Goal: Information Seeking & Learning: Learn about a topic

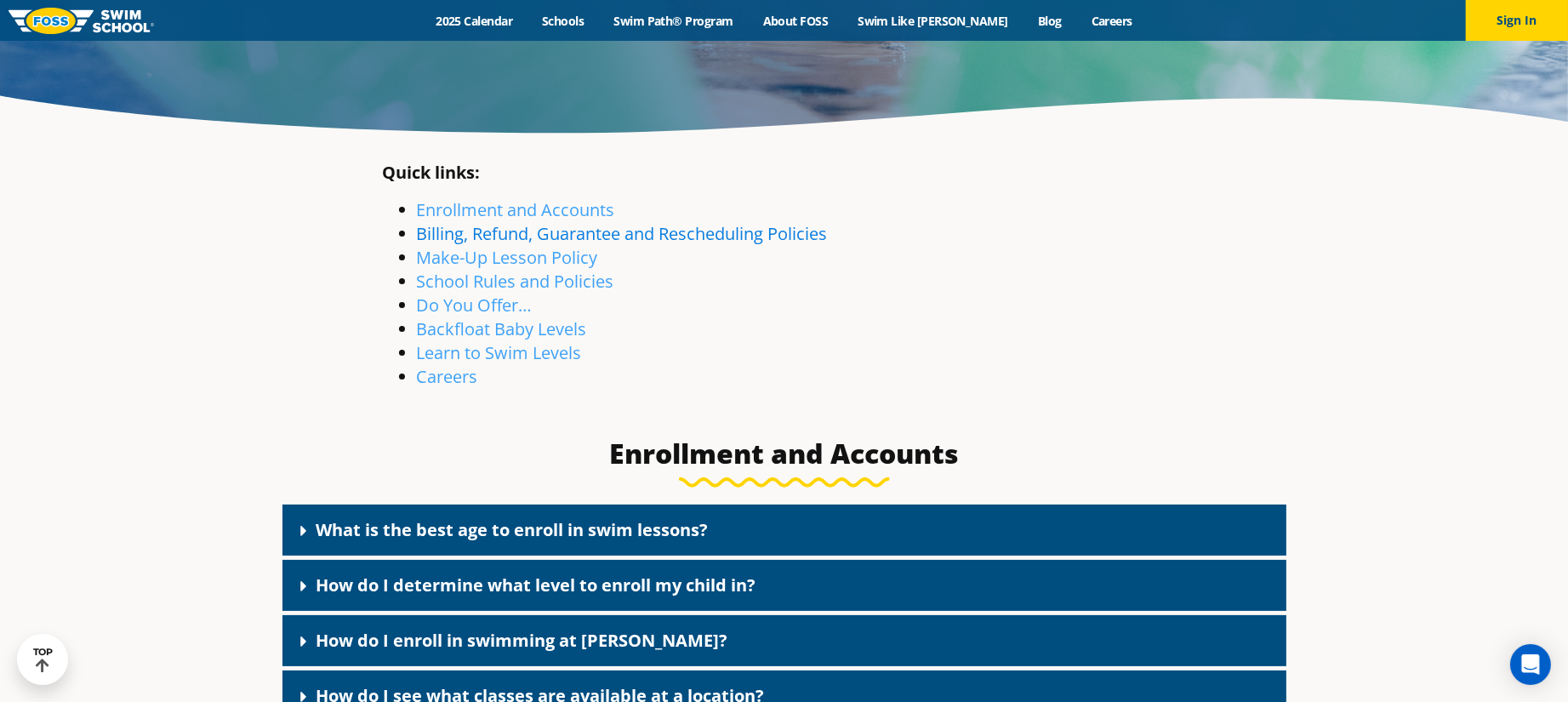
click at [571, 230] on link "Billing, Refund, Guarantee and Rescheduling Policies" at bounding box center [622, 233] width 411 height 23
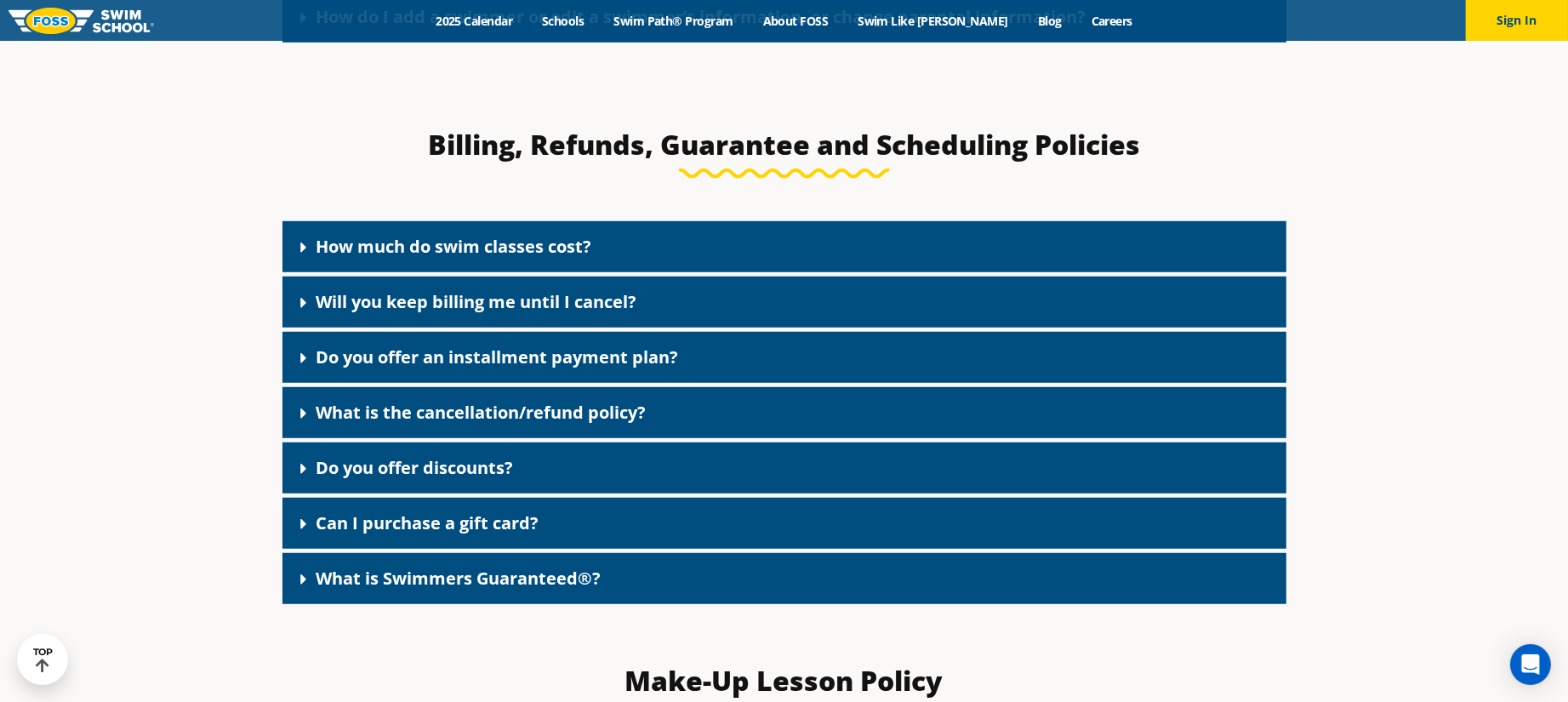
scroll to position [1394, 0]
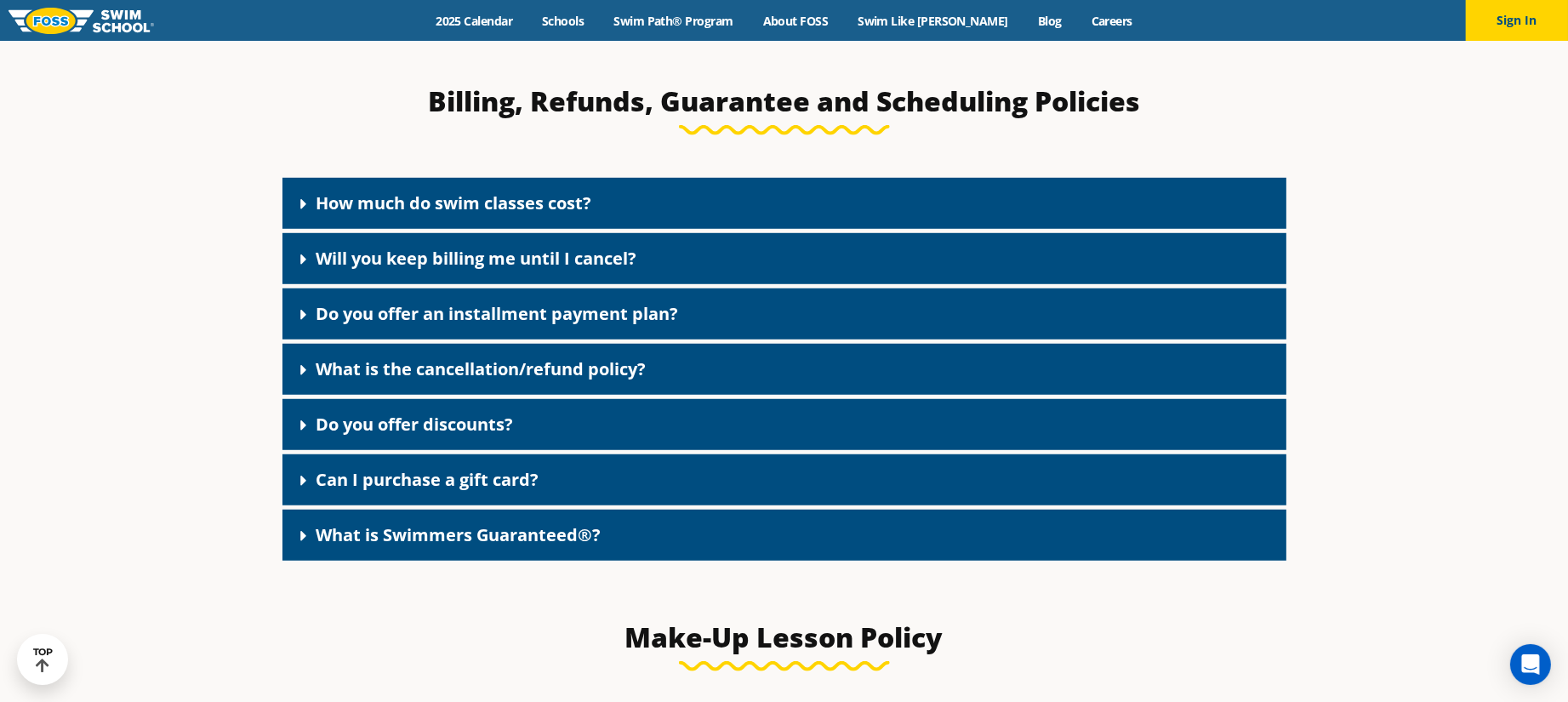
click at [493, 422] on link "Do you offer discounts?" at bounding box center [415, 423] width 197 height 23
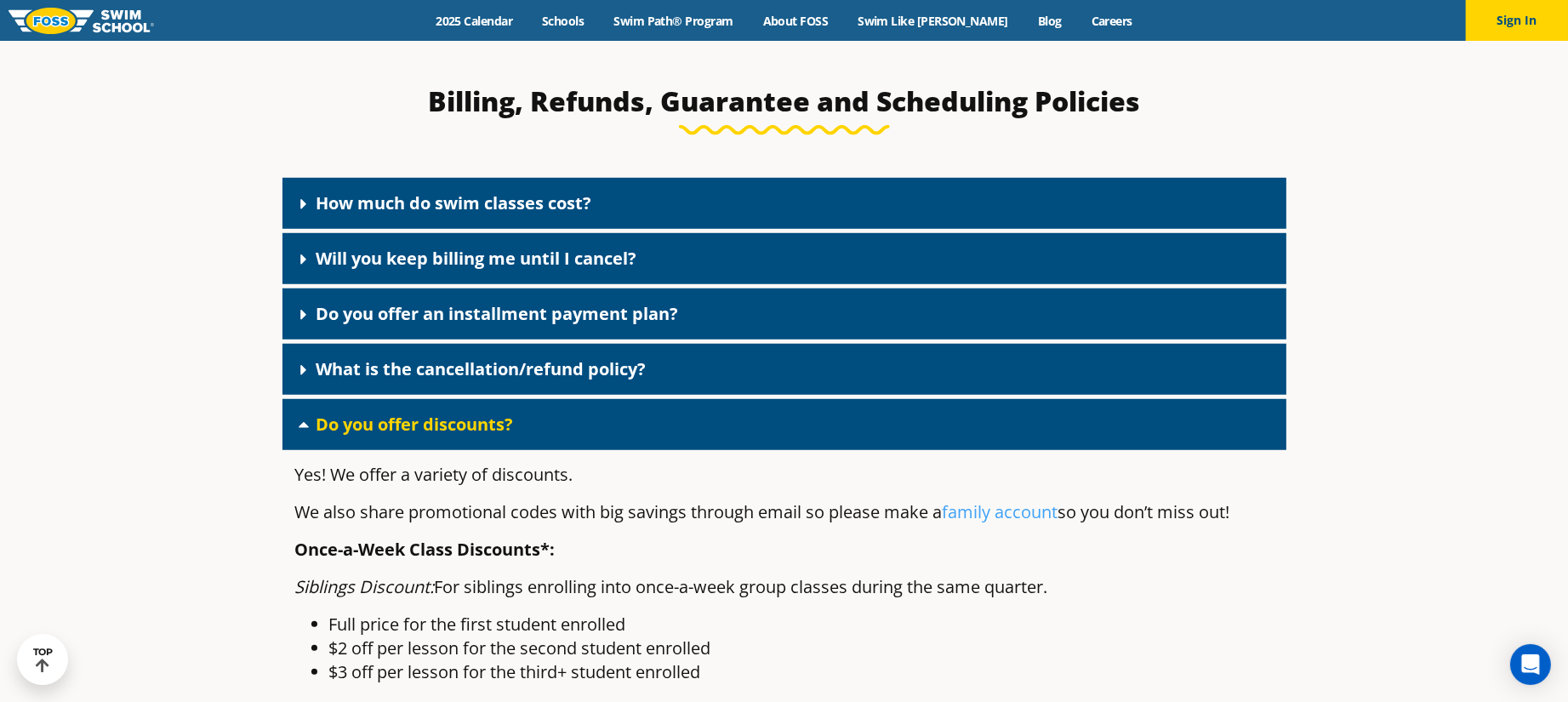
click at [493, 422] on link "Do you offer discounts?" at bounding box center [415, 423] width 197 height 23
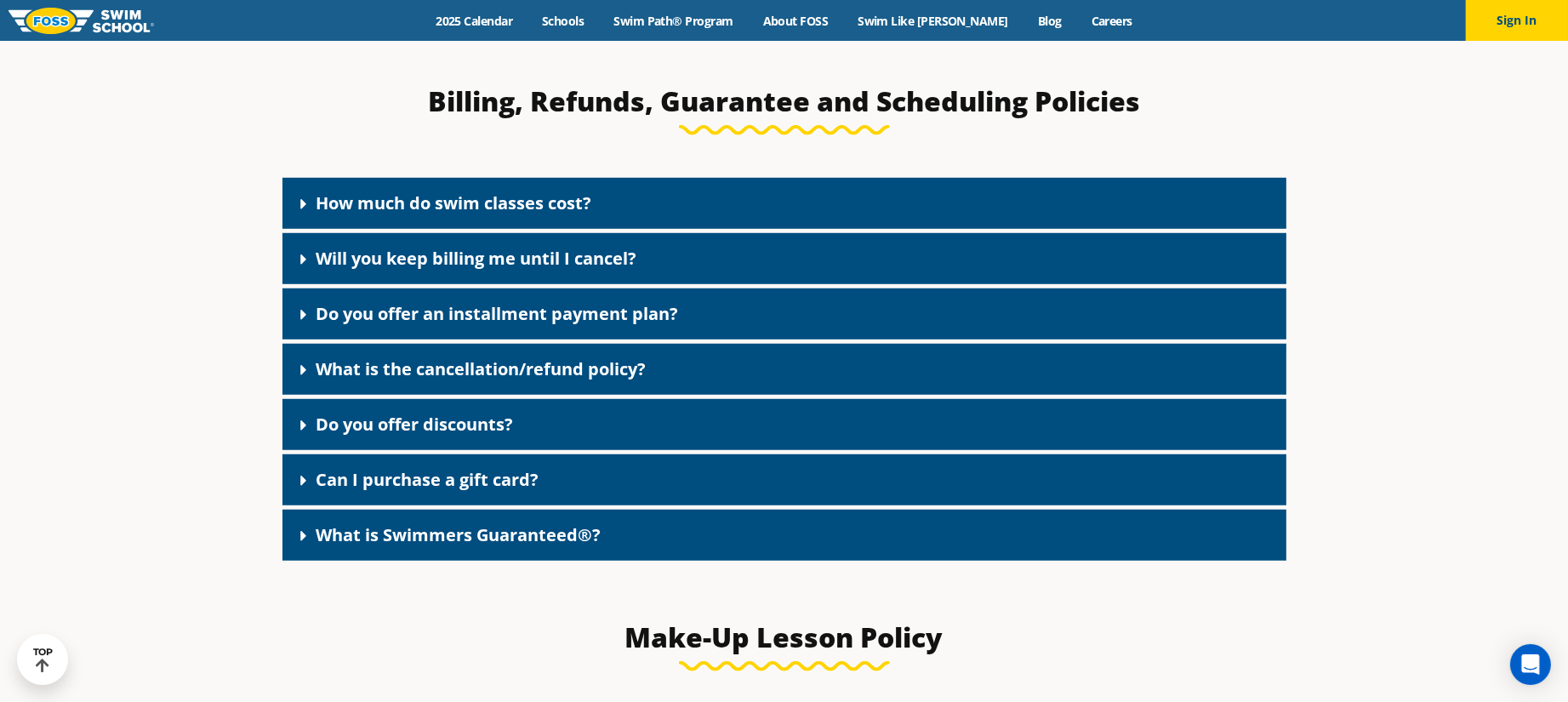
click at [573, 321] on link "Do you offer an installment payment plan?" at bounding box center [497, 313] width 362 height 23
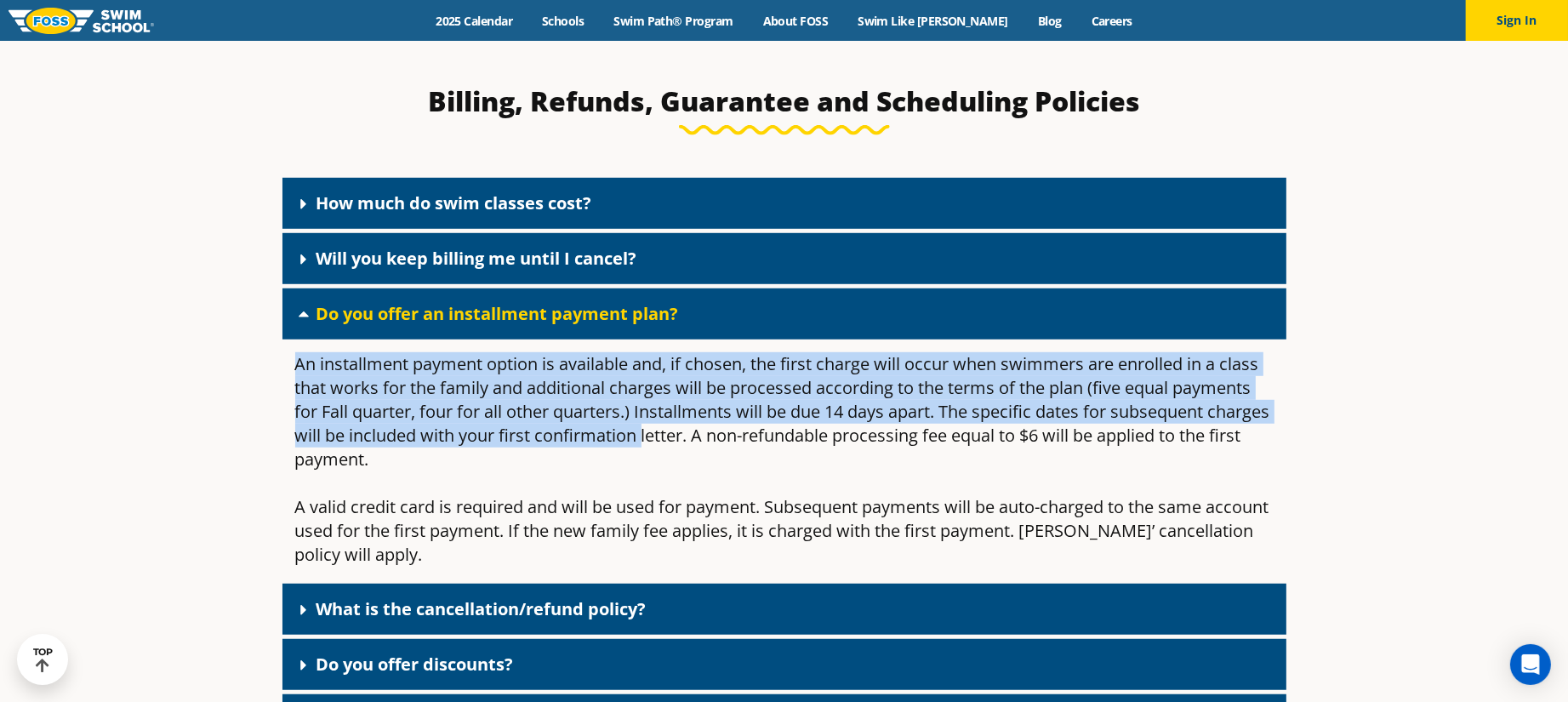
drag, startPoint x: 277, startPoint y: 353, endPoint x: 711, endPoint y: 446, distance: 443.9
click at [711, 446] on div "How much do swim classes cost? Pricing varies by location, whether you are taki…" at bounding box center [784, 489] width 1021 height 640
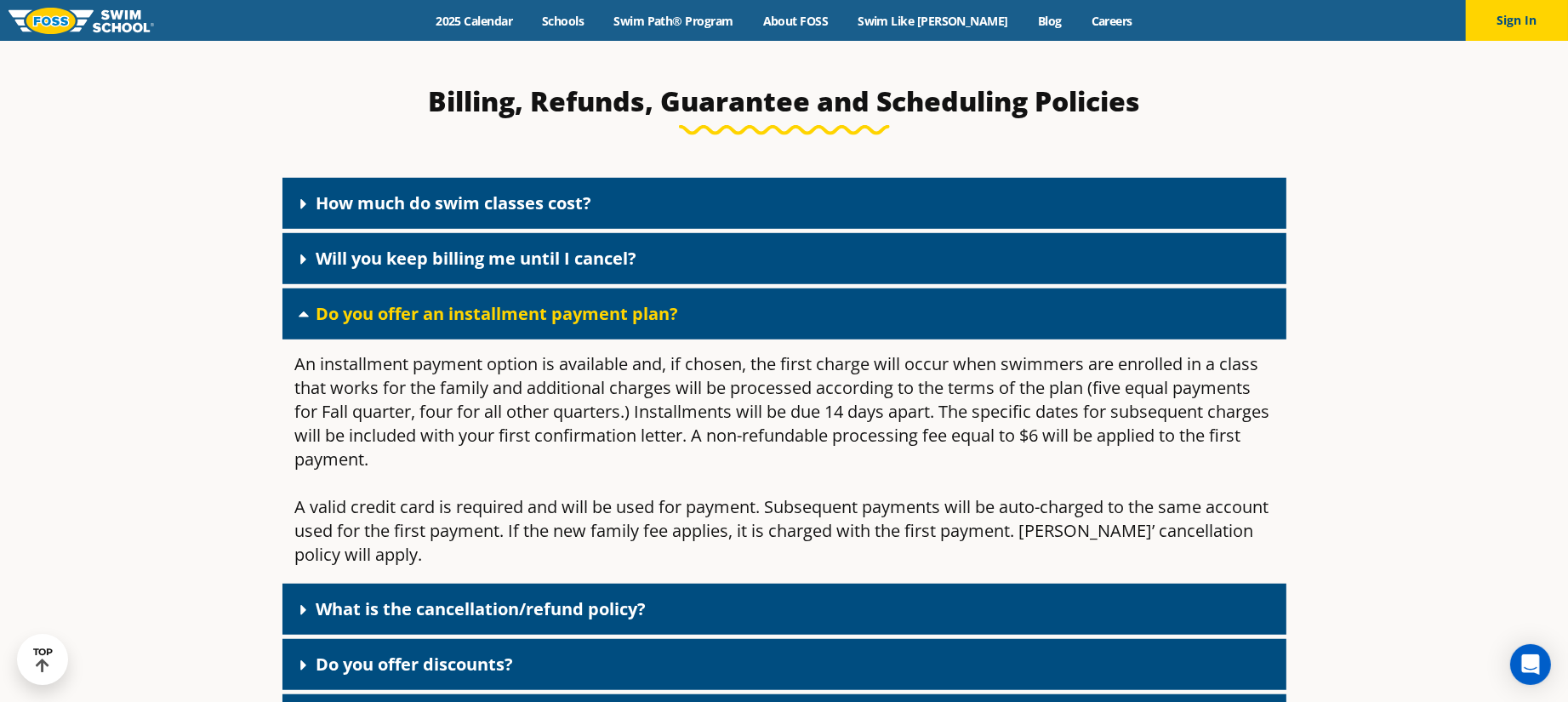
click at [862, 452] on div "An installment payment option is available and, if chosen, the first charge wil…" at bounding box center [784, 411] width 979 height 119
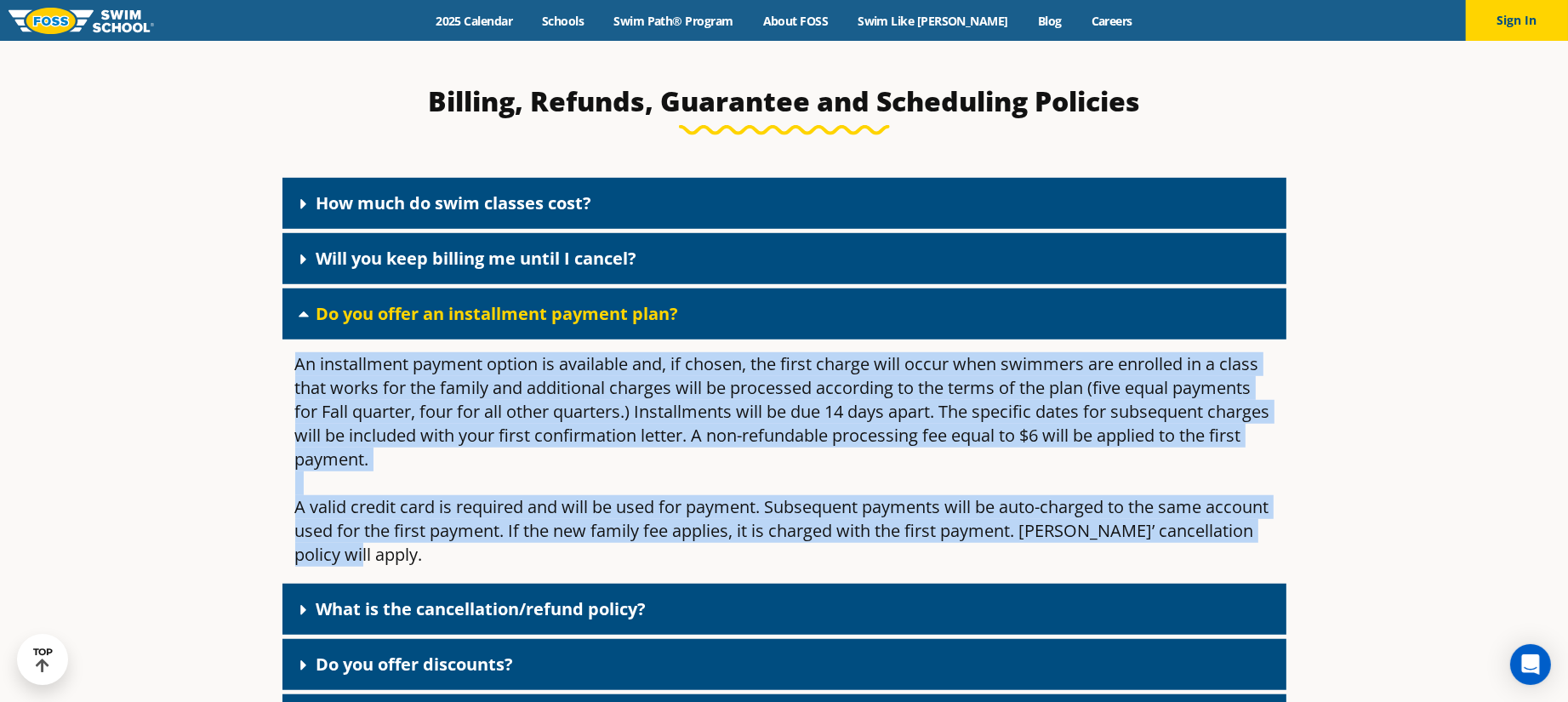
drag, startPoint x: 286, startPoint y: 365, endPoint x: 753, endPoint y: 553, distance: 503.4
click at [753, 553] on div "An installment payment option is available and, if chosen, the first charge wil…" at bounding box center [784, 459] width 1004 height 240
click at [931, 413] on div "An installment payment option is available and, if chosen, the first charge wil…" at bounding box center [784, 411] width 979 height 119
click at [429, 356] on div "An installment payment option is available and, if chosen, the first charge wil…" at bounding box center [784, 411] width 979 height 119
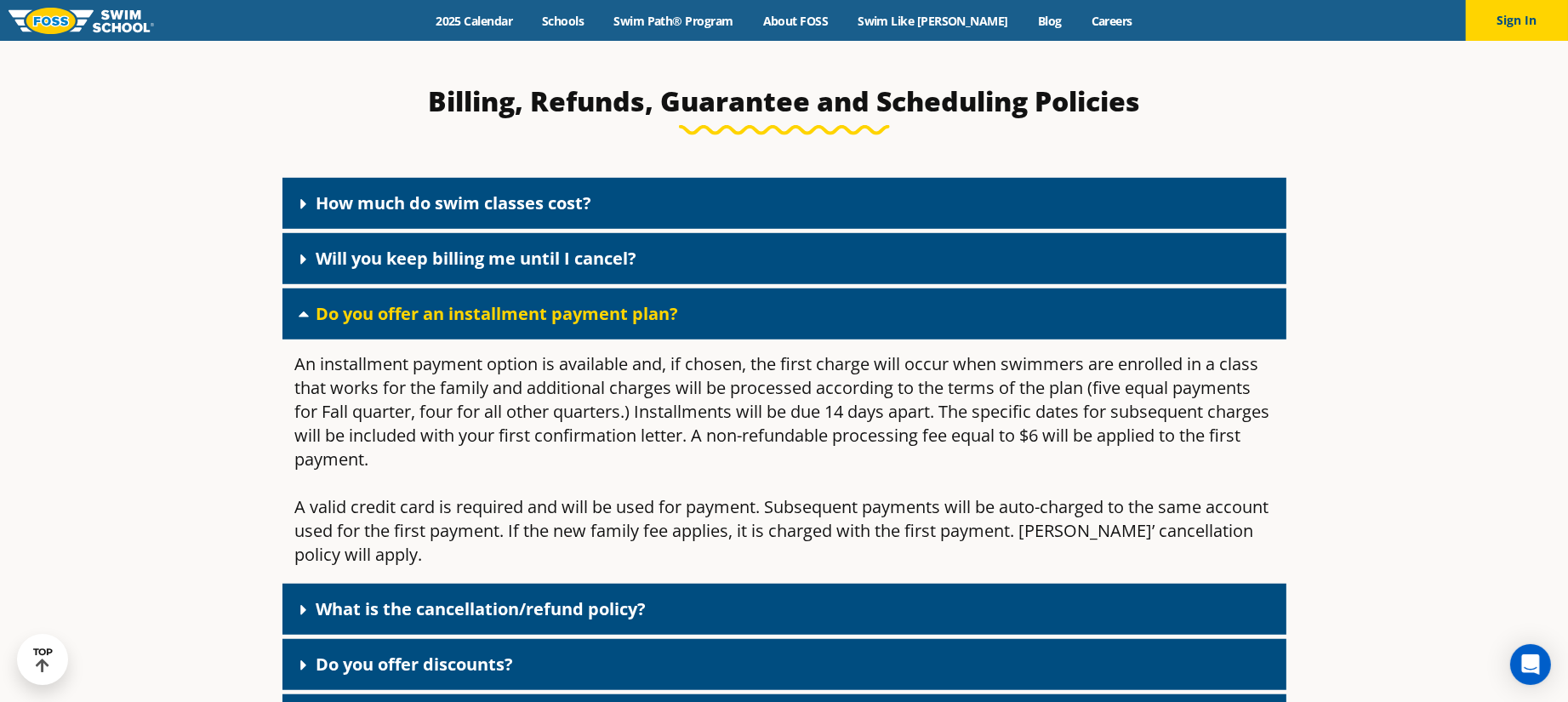
click at [533, 301] on div "Do you offer an installment payment plan?" at bounding box center [784, 313] width 1004 height 51
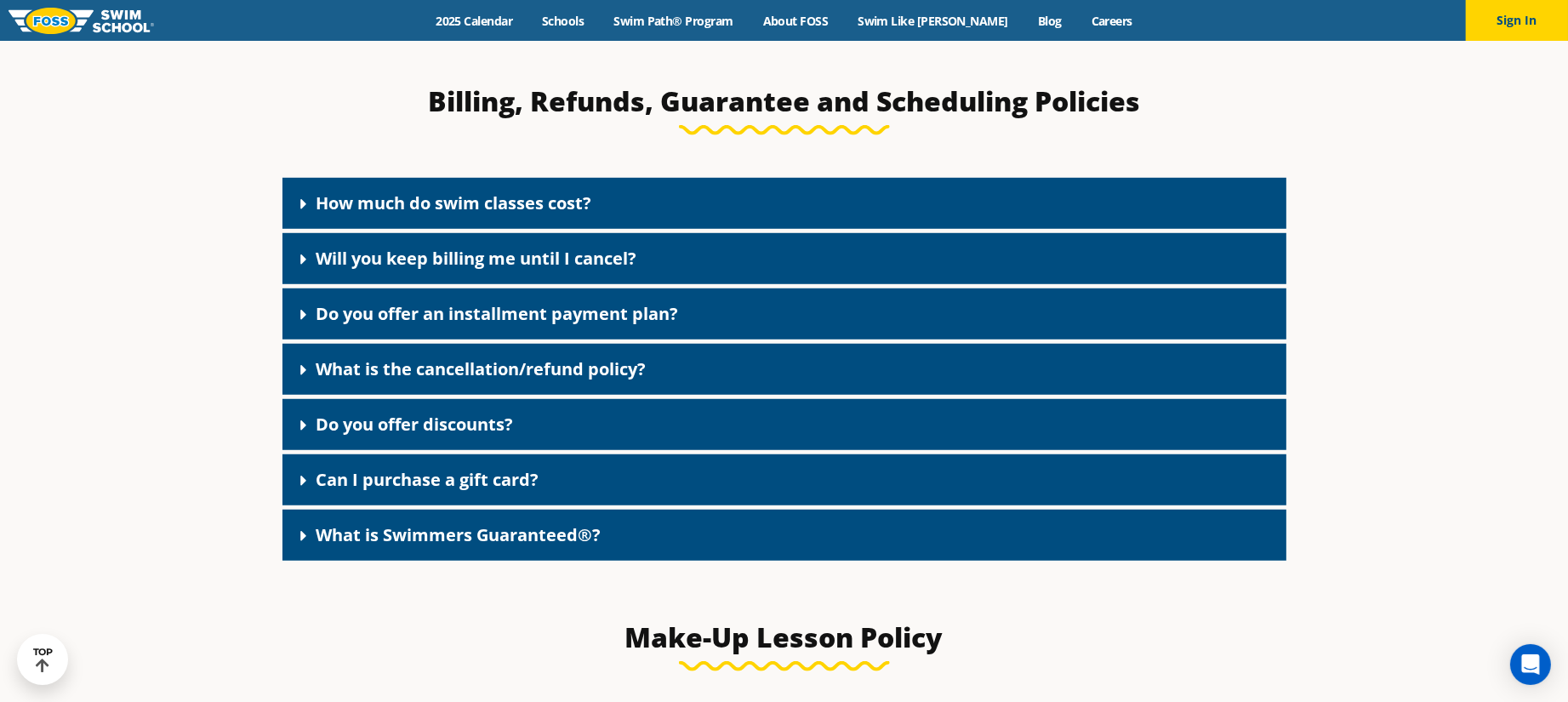
click at [536, 308] on link "Do you offer an installment payment plan?" at bounding box center [497, 313] width 362 height 23
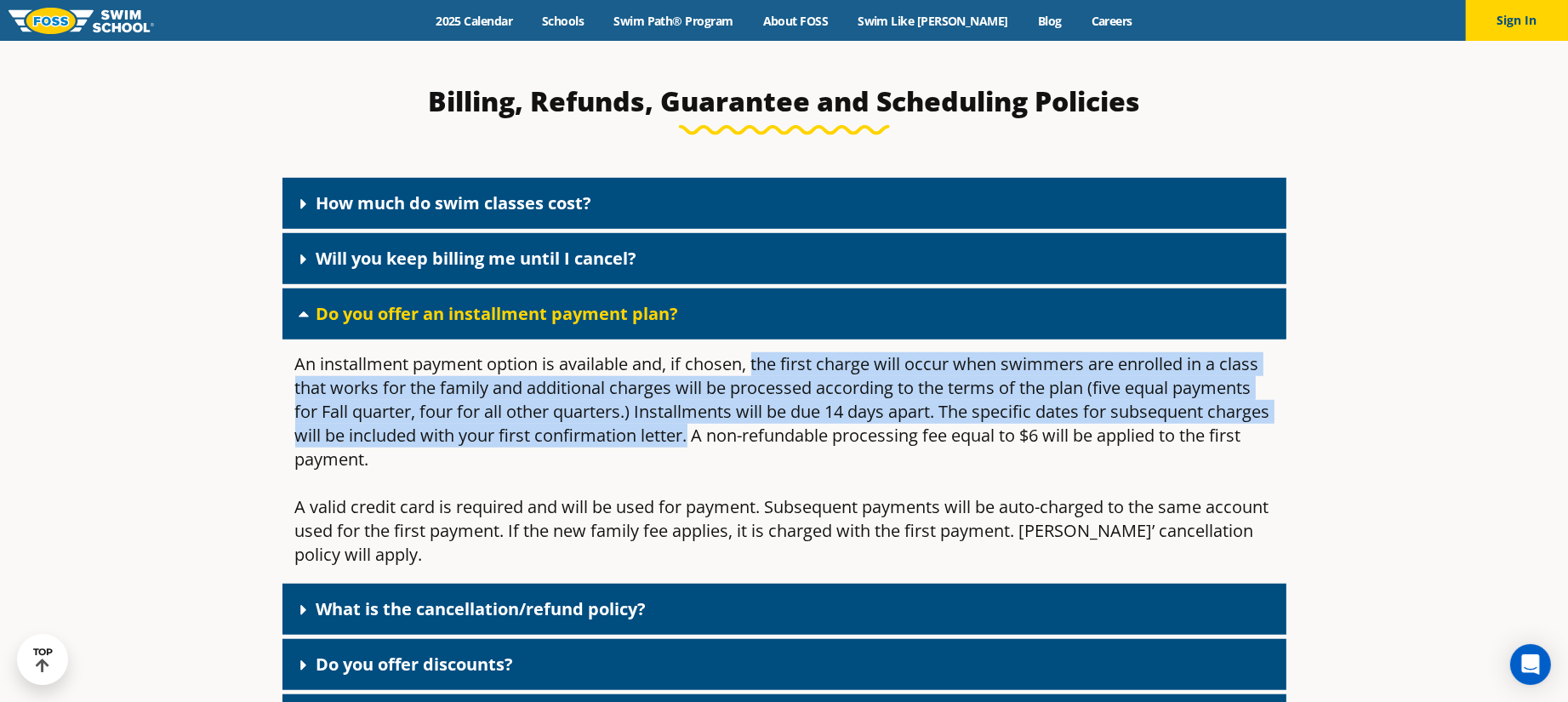
drag, startPoint x: 754, startPoint y: 364, endPoint x: 755, endPoint y: 434, distance: 70.0
click at [755, 434] on div "An installment payment option is available and, if chosen, the first charge wil…" at bounding box center [784, 411] width 979 height 119
copy div "the first charge will occur when swimmers are enrolled in a class that works fo…"
